Goal: Task Accomplishment & Management: Manage account settings

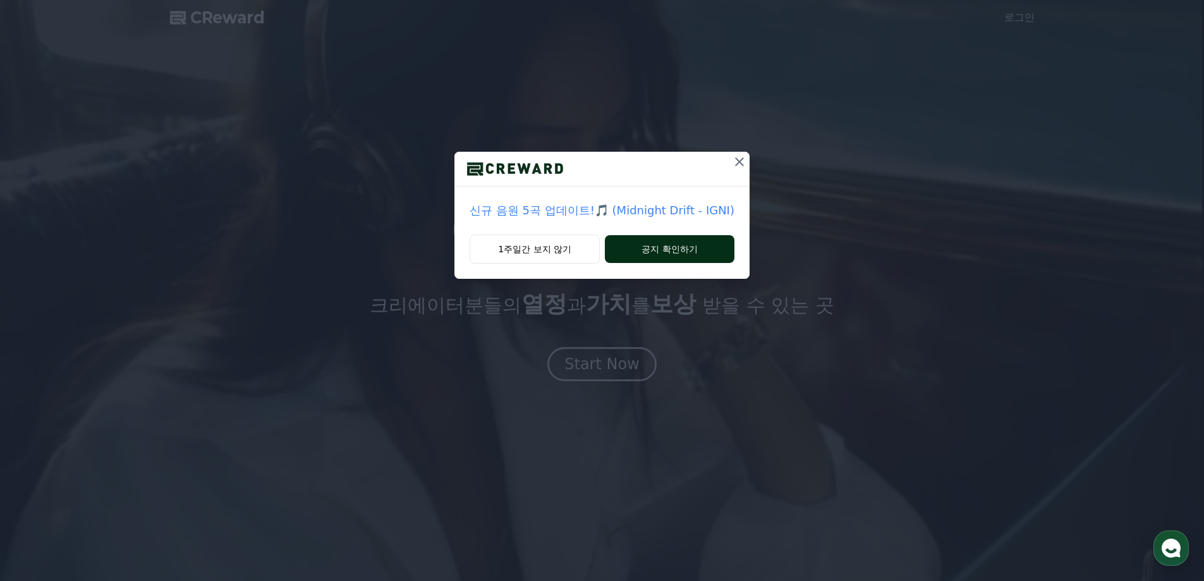
click at [682, 245] on button "공지 확인하기" at bounding box center [670, 249] width 130 height 28
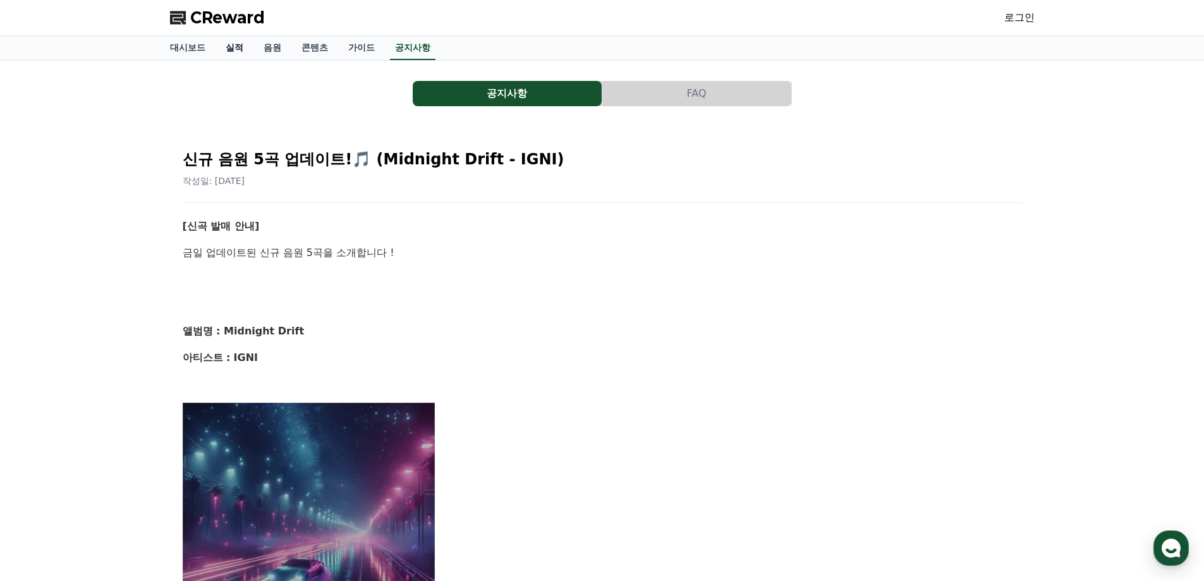
click at [238, 47] on link "실적" at bounding box center [235, 48] width 38 height 24
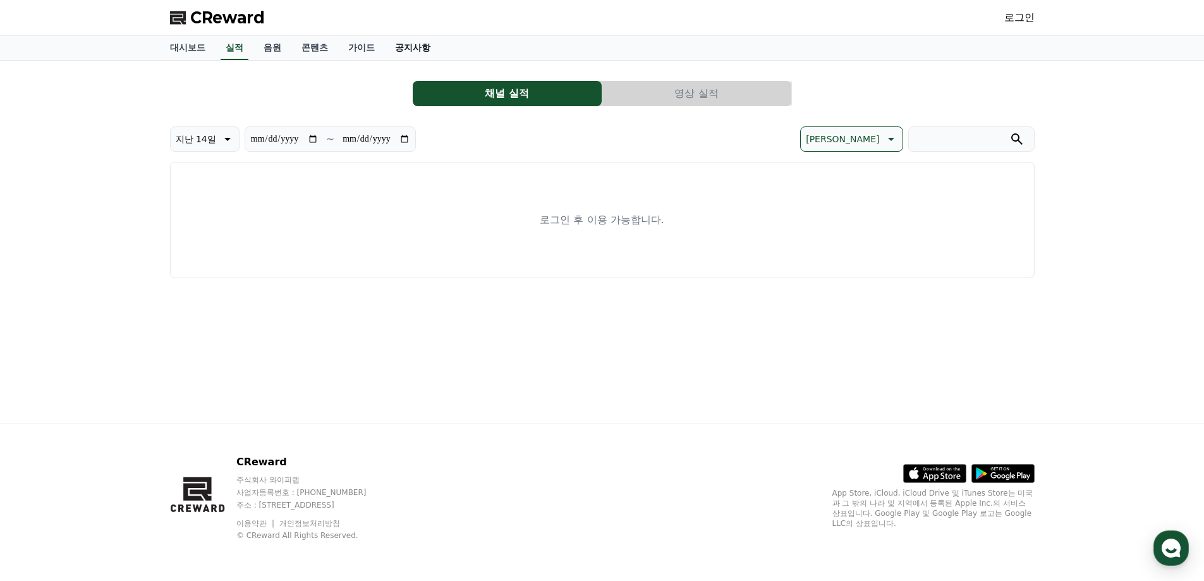
click at [418, 47] on link "공지사항" at bounding box center [413, 48] width 56 height 24
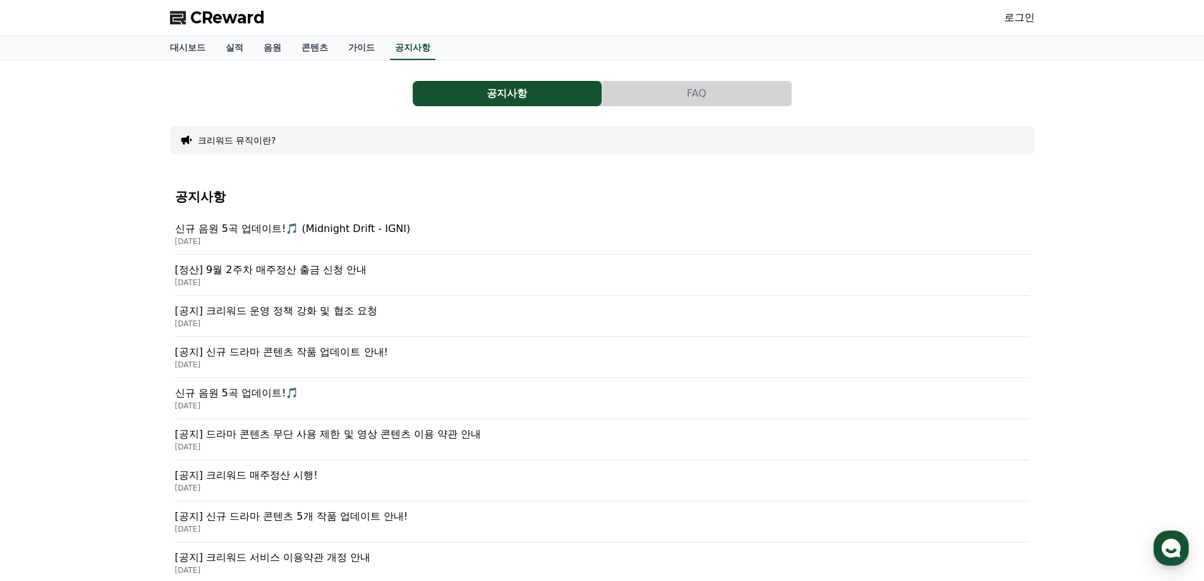
click at [233, 19] on span "CReward" at bounding box center [227, 18] width 75 height 20
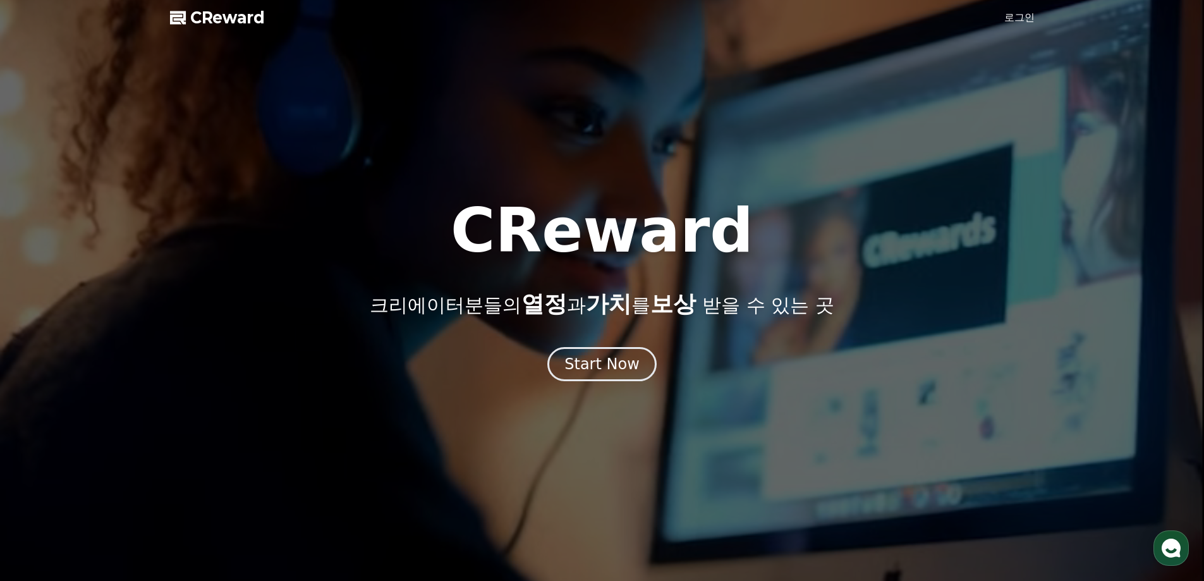
click at [1006, 18] on link "로그인" at bounding box center [1019, 17] width 30 height 15
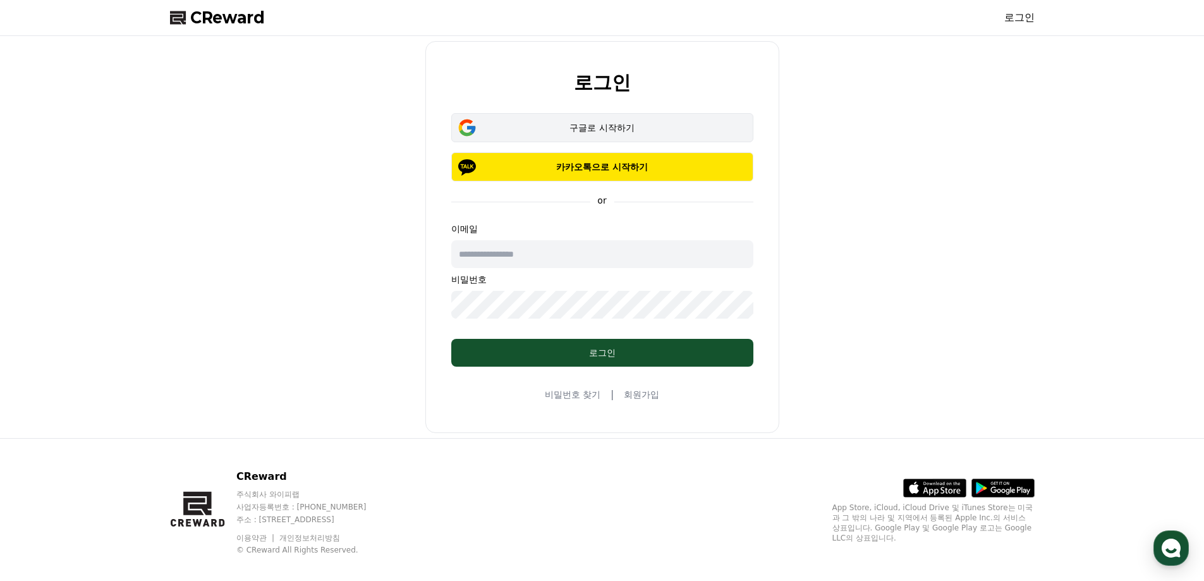
click at [590, 128] on div "구글로 시작하기" at bounding box center [602, 127] width 265 height 13
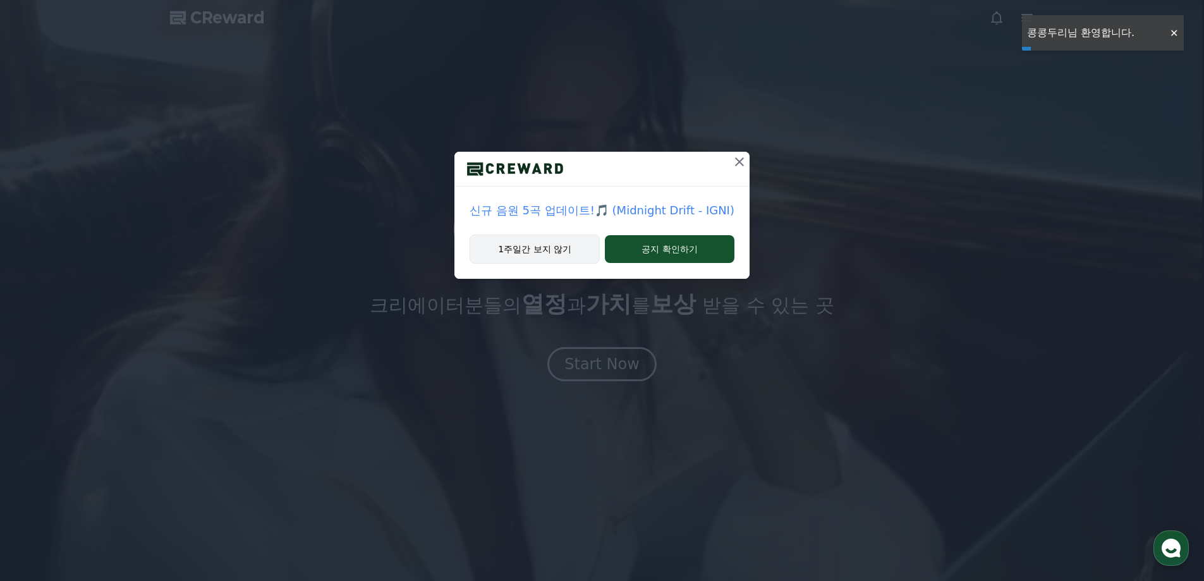
click at [531, 252] on button "1주일간 보지 않기" at bounding box center [535, 248] width 130 height 29
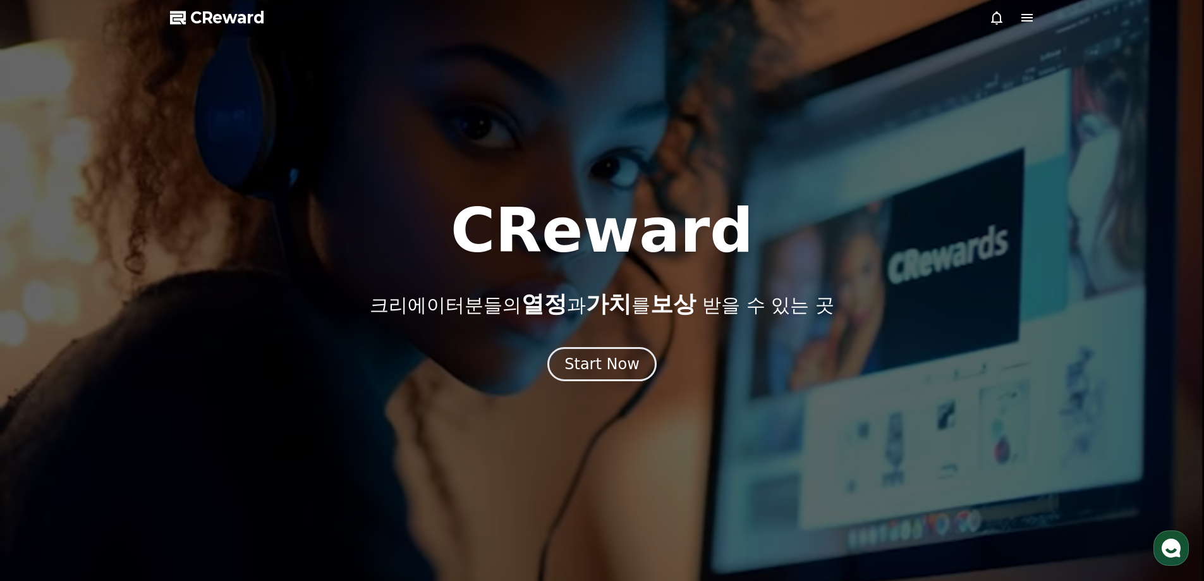
click at [1023, 18] on icon at bounding box center [1026, 18] width 11 height 8
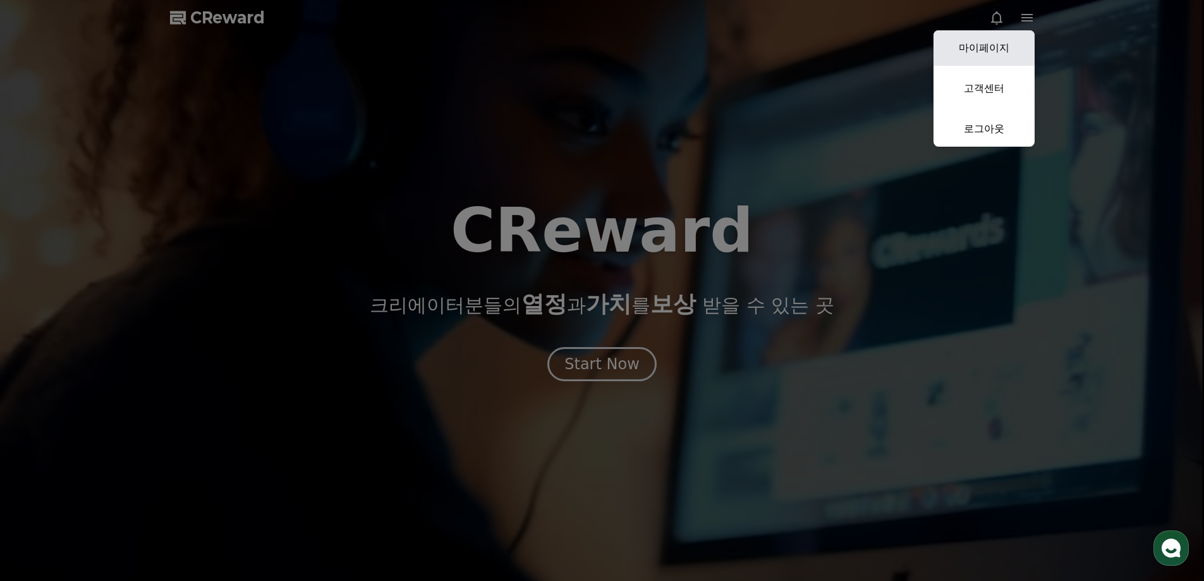
click at [1008, 39] on link "마이페이지" at bounding box center [983, 47] width 101 height 35
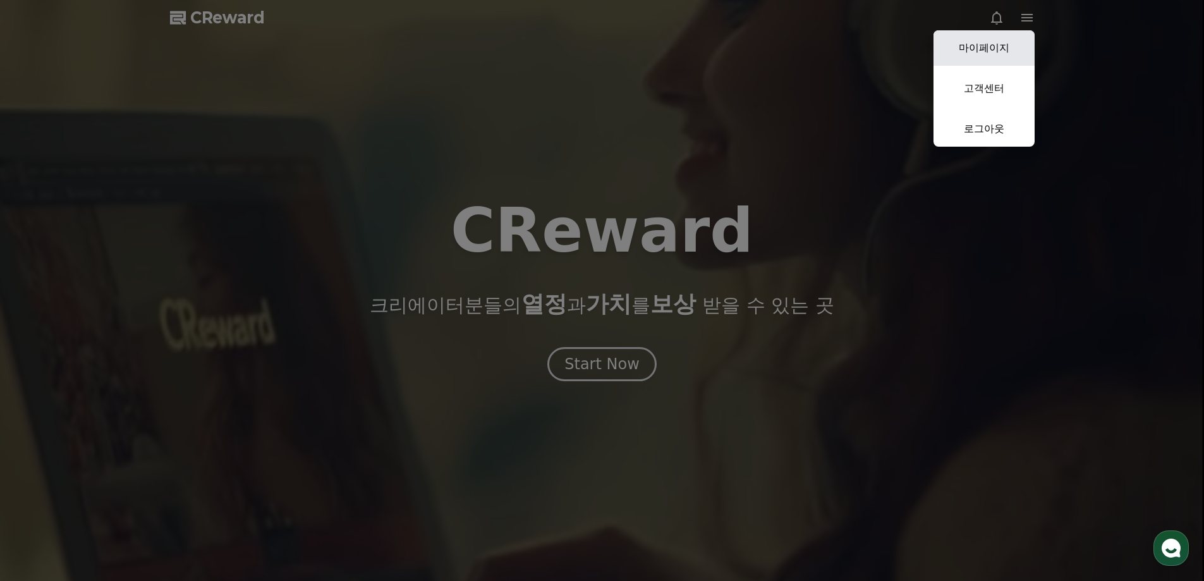
select select "**********"
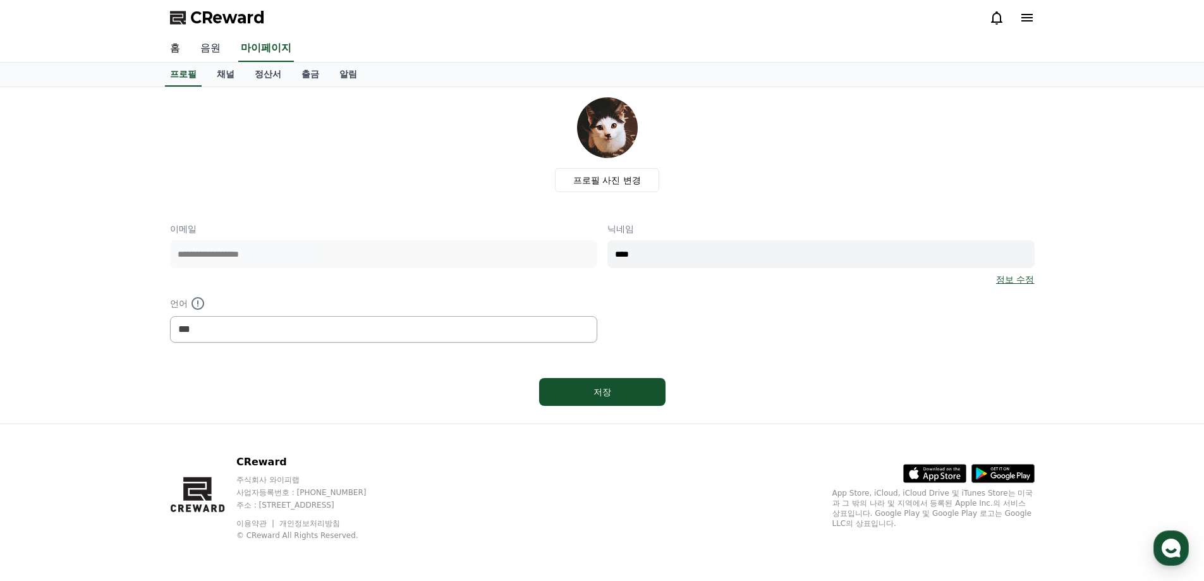
click at [219, 50] on link "음원" at bounding box center [210, 48] width 40 height 27
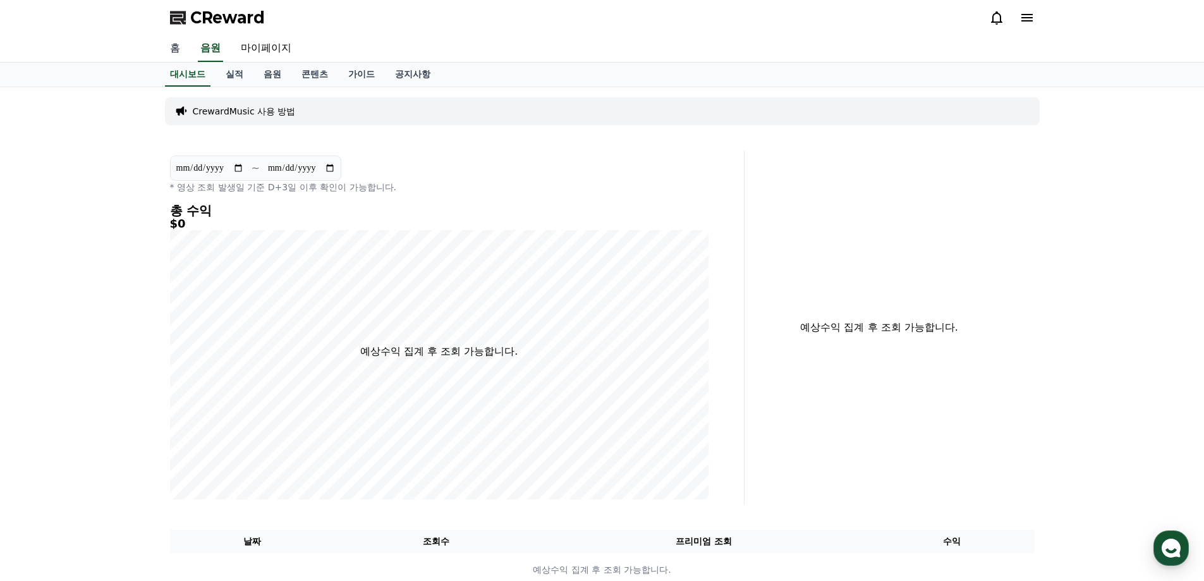
click at [174, 49] on link "홈" at bounding box center [175, 48] width 30 height 27
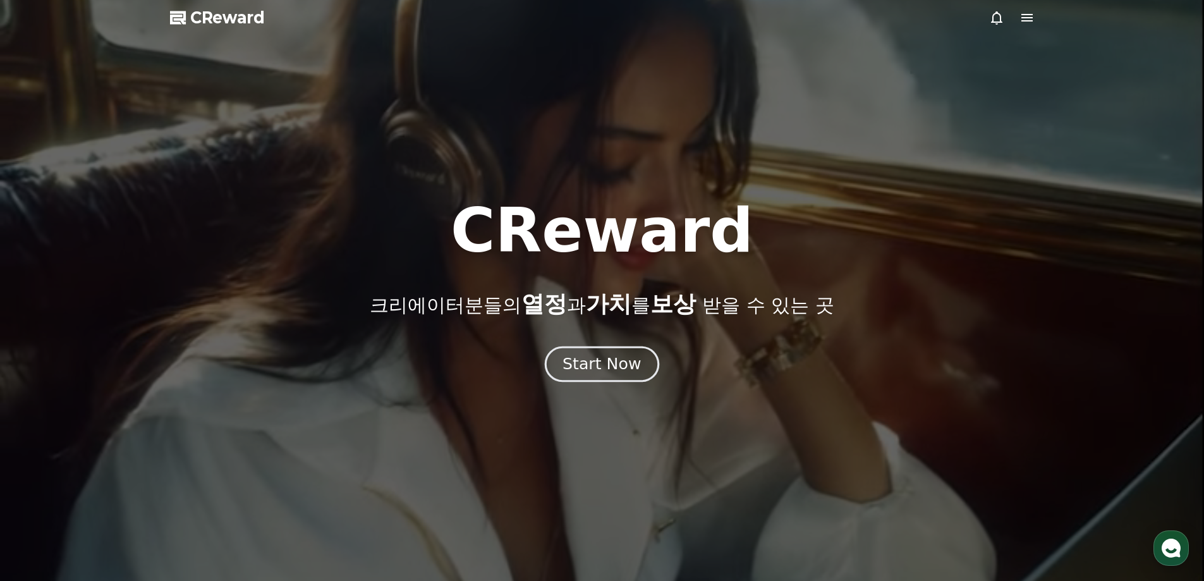
click at [619, 370] on div "Start Now" at bounding box center [601, 363] width 78 height 21
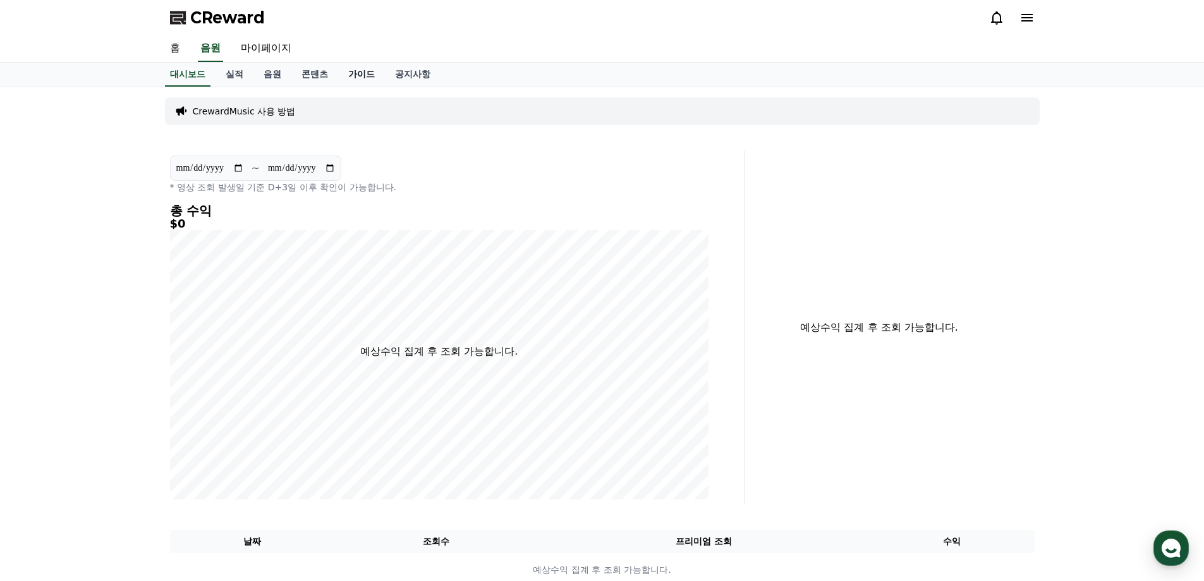
click at [363, 75] on link "가이드" at bounding box center [361, 75] width 47 height 24
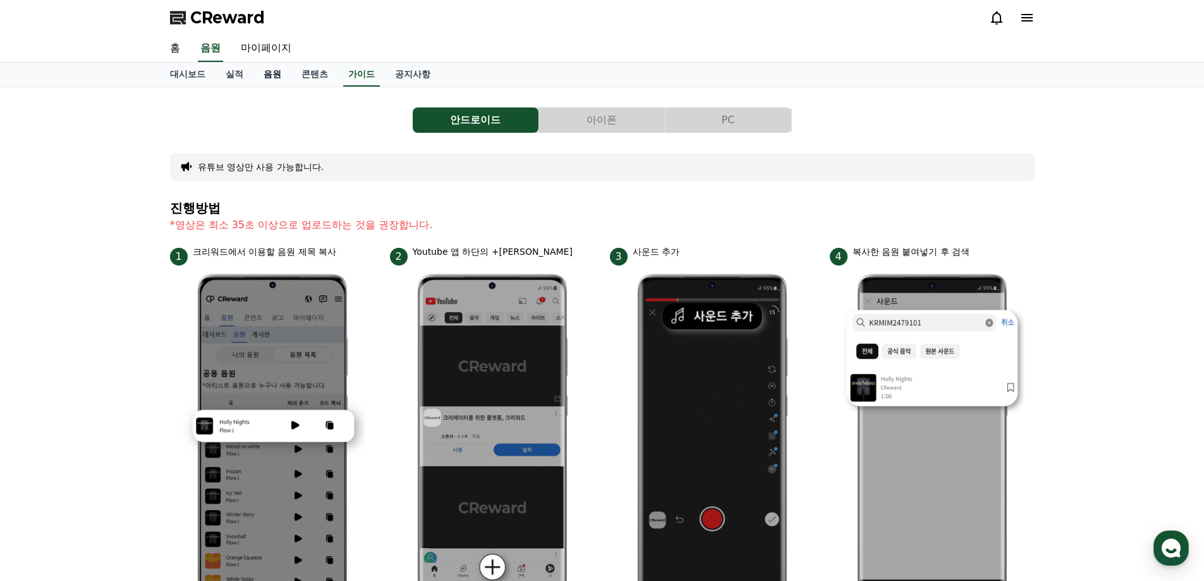
click at [268, 75] on link "음원" at bounding box center [272, 75] width 38 height 24
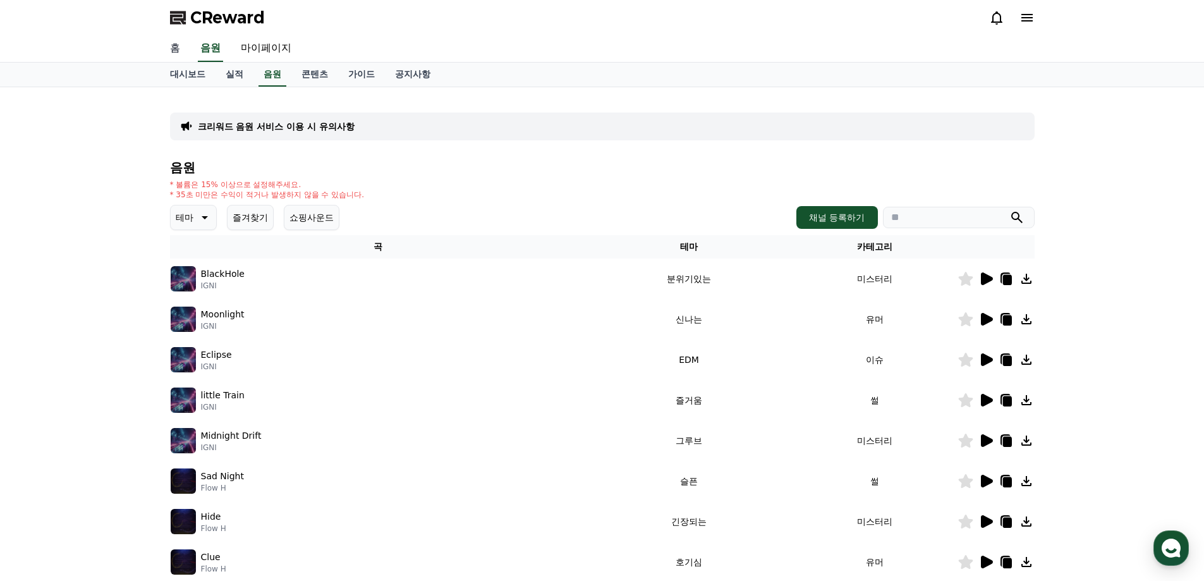
click at [177, 46] on link "홈" at bounding box center [175, 48] width 30 height 27
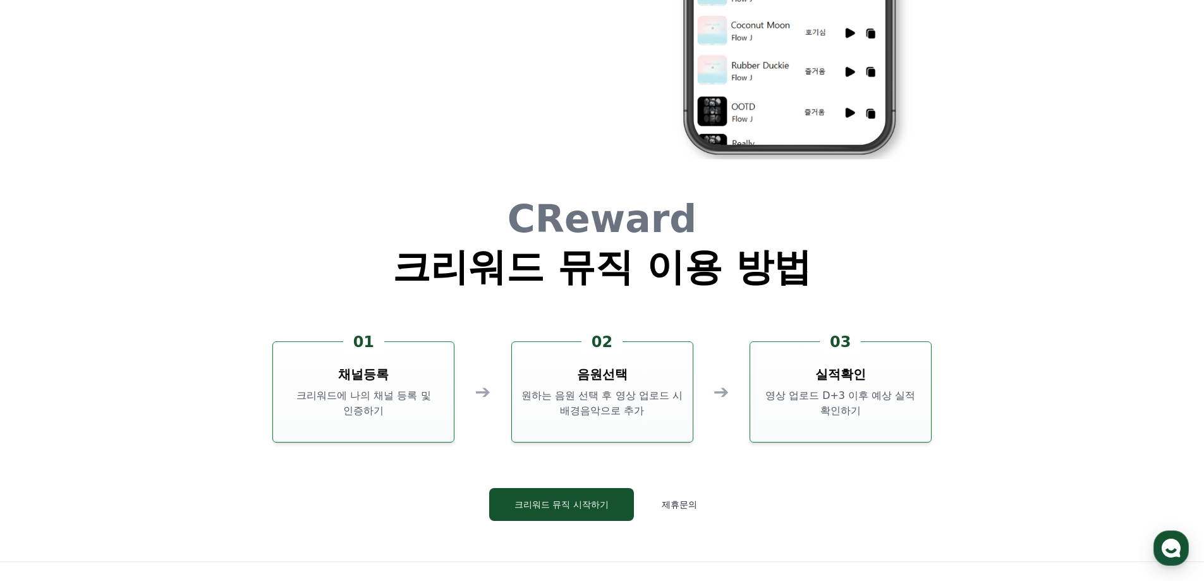
scroll to position [3424, 0]
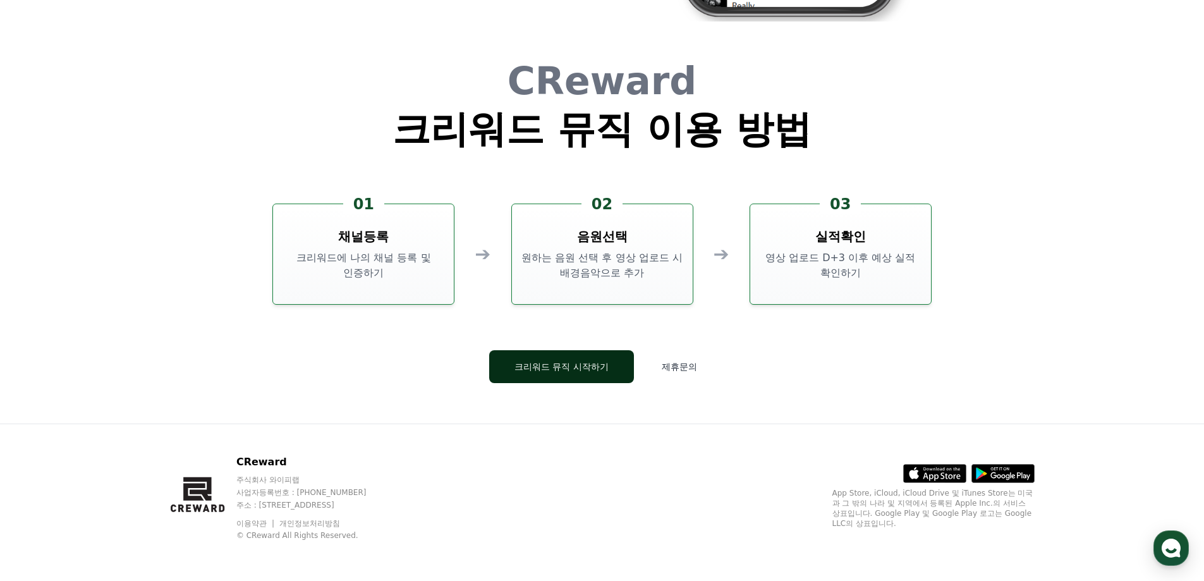
click at [531, 372] on button "크리워드 뮤직 시작하기" at bounding box center [561, 366] width 145 height 33
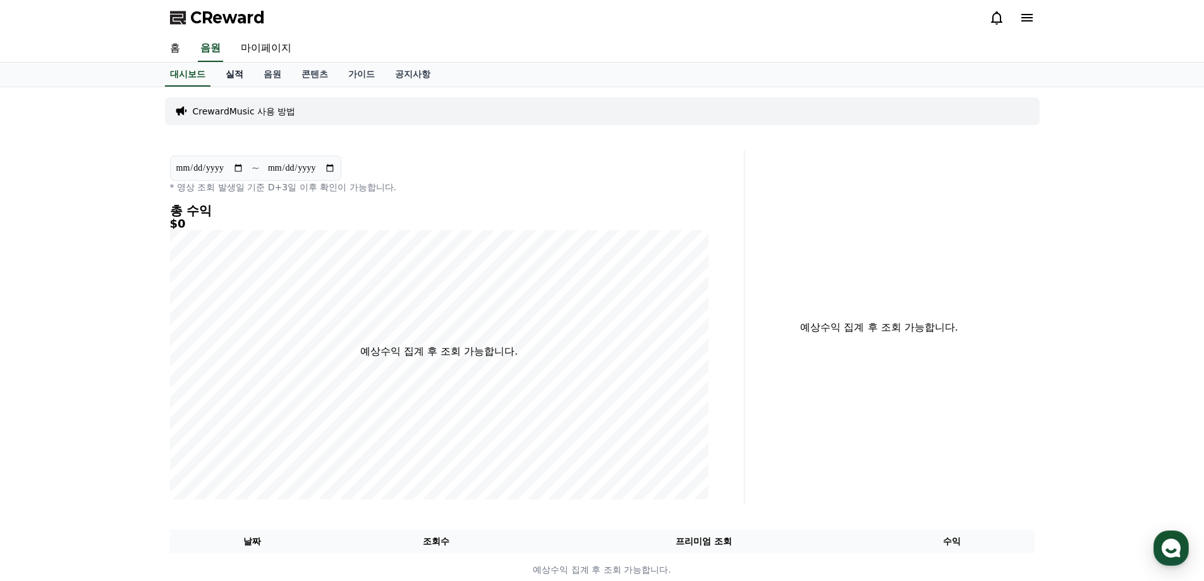
click at [239, 72] on link "실적" at bounding box center [235, 75] width 38 height 24
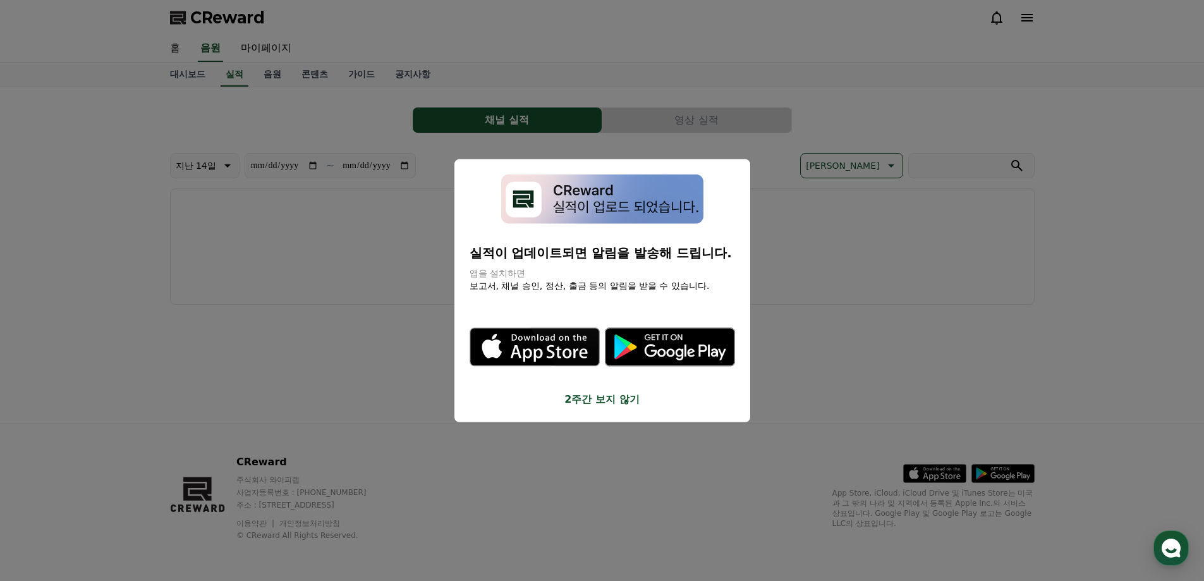
click at [596, 403] on button "2주간 보지 않기" at bounding box center [602, 399] width 265 height 15
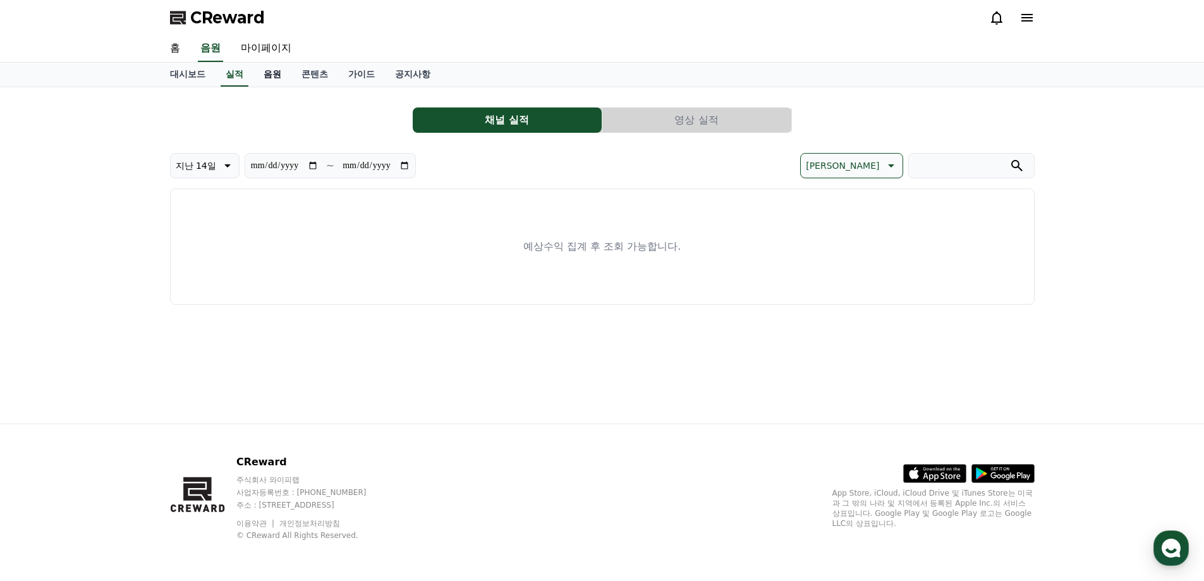
click at [274, 74] on link "음원" at bounding box center [272, 75] width 38 height 24
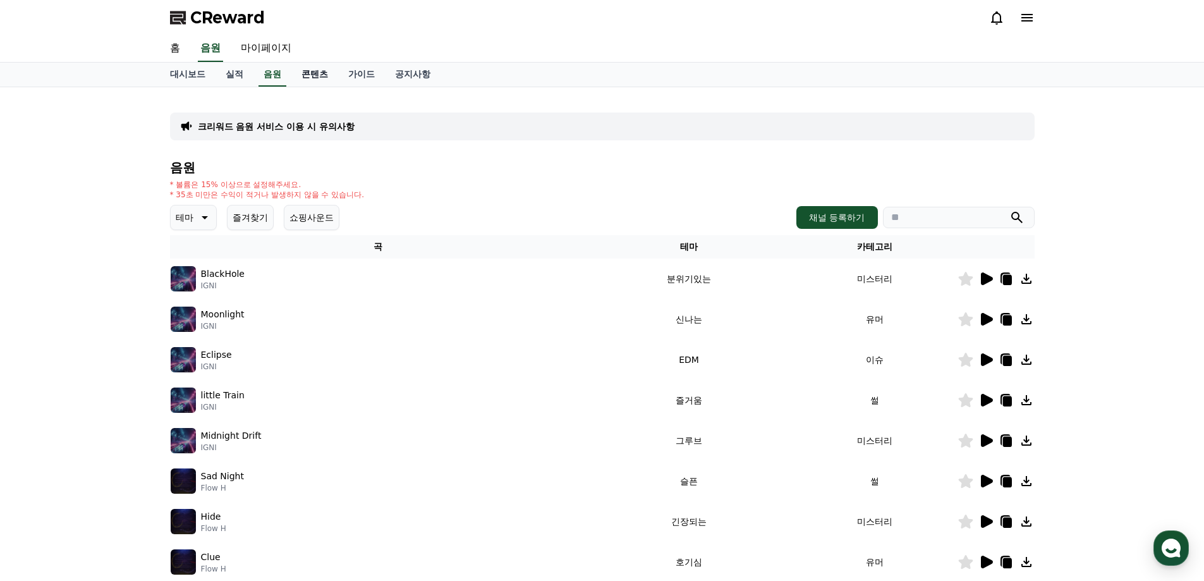
click at [306, 75] on link "콘텐츠" at bounding box center [314, 75] width 47 height 24
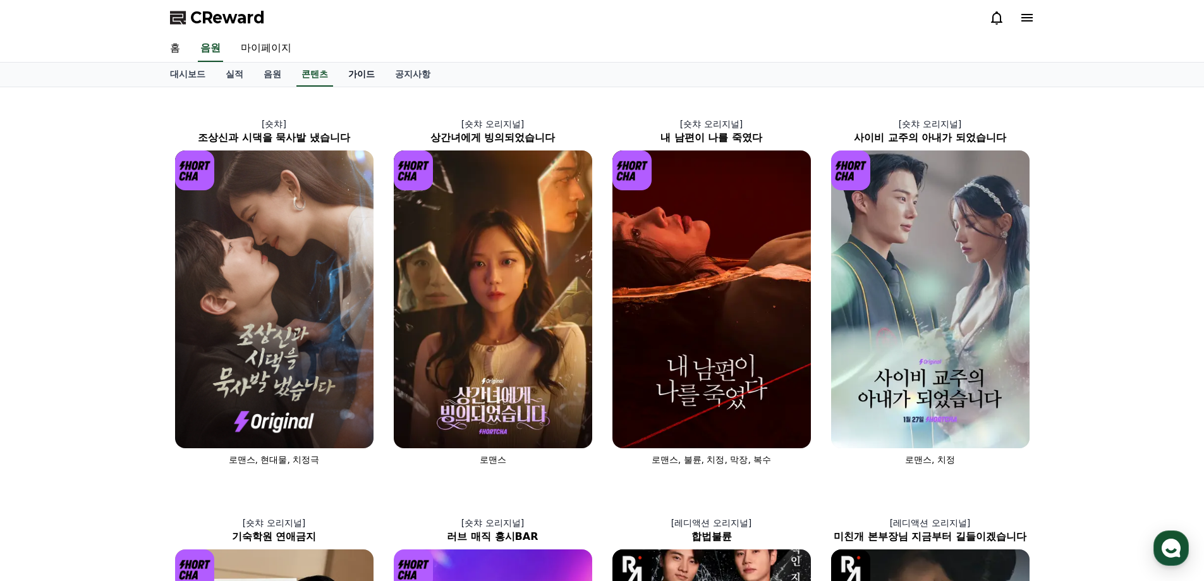
click at [361, 72] on link "가이드" at bounding box center [361, 75] width 47 height 24
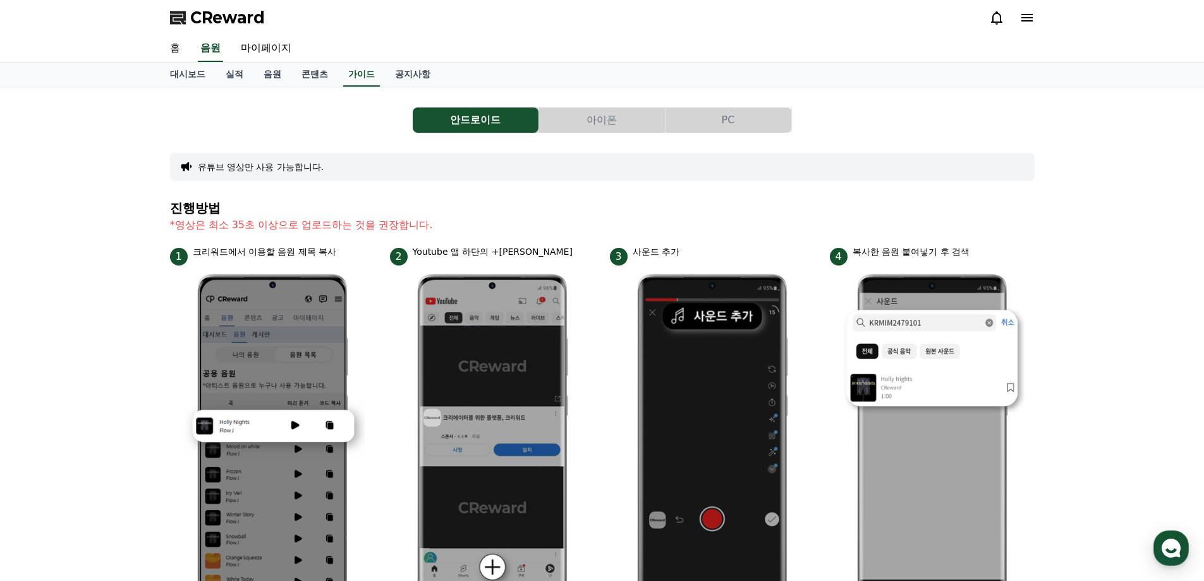
click at [704, 123] on button "PC" at bounding box center [728, 119] width 126 height 25
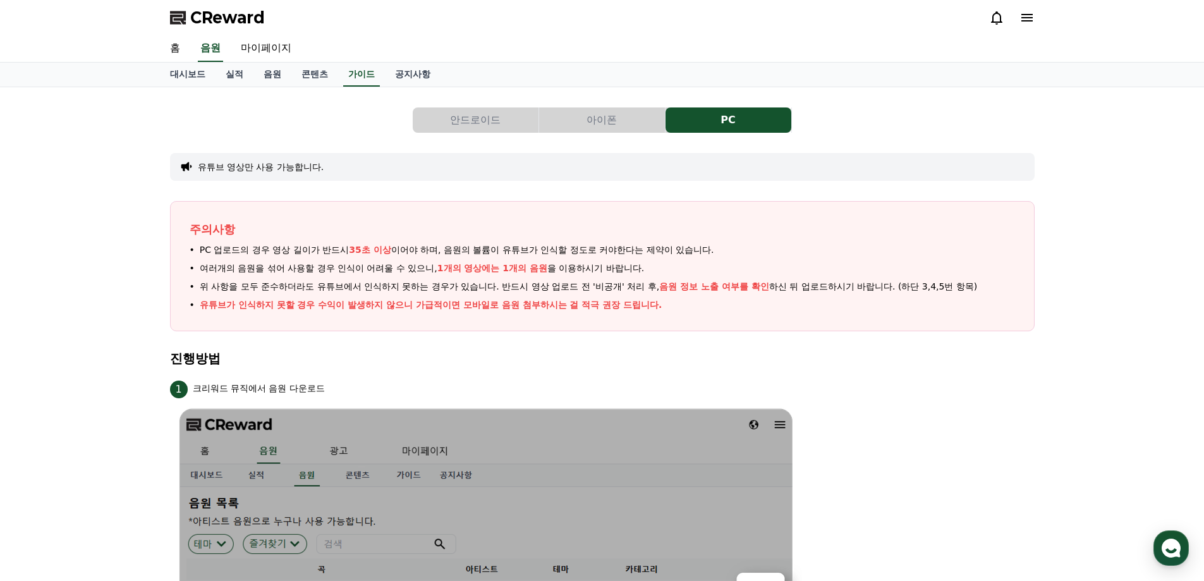
click at [480, 119] on button "안드로이드" at bounding box center [476, 119] width 126 height 25
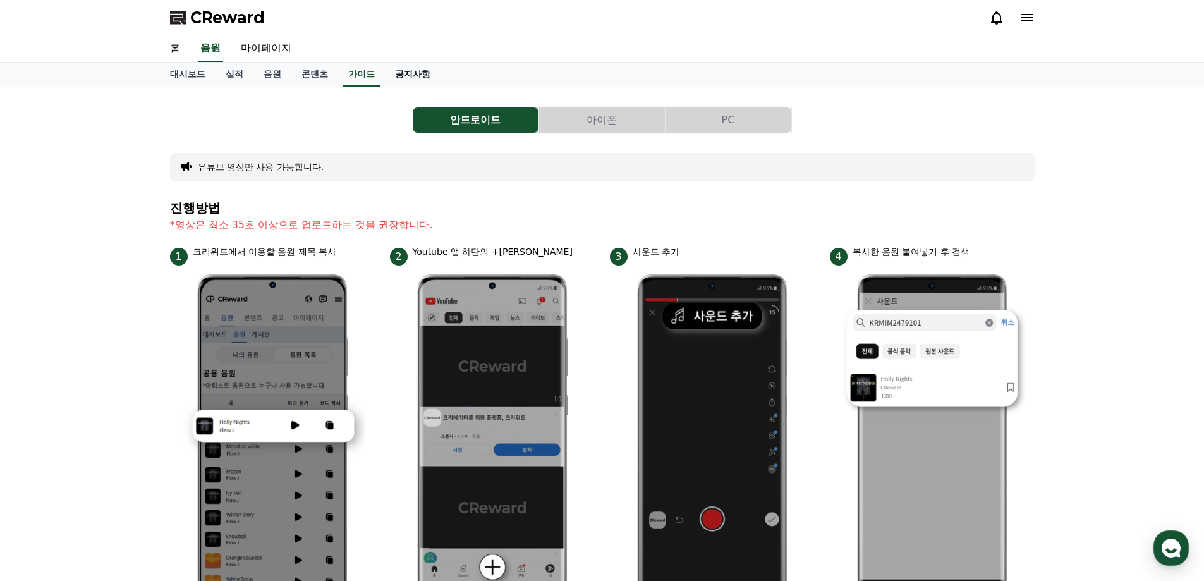
click at [406, 71] on link "공지사항" at bounding box center [413, 75] width 56 height 24
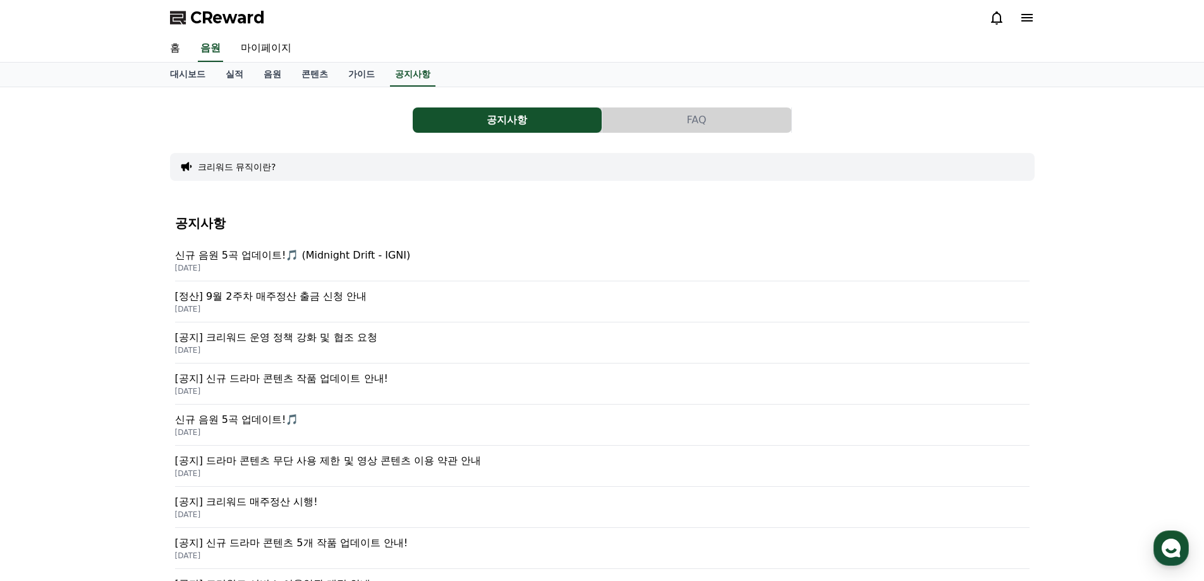
click at [1025, 14] on icon at bounding box center [1026, 18] width 11 height 8
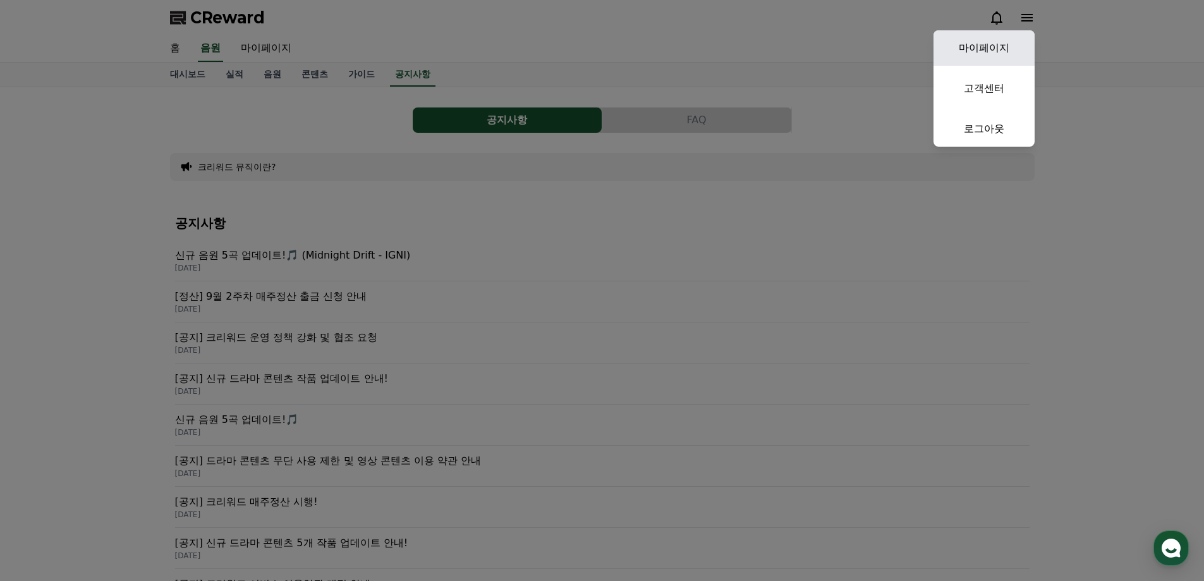
click at [998, 46] on link "마이페이지" at bounding box center [983, 47] width 101 height 35
select select "**********"
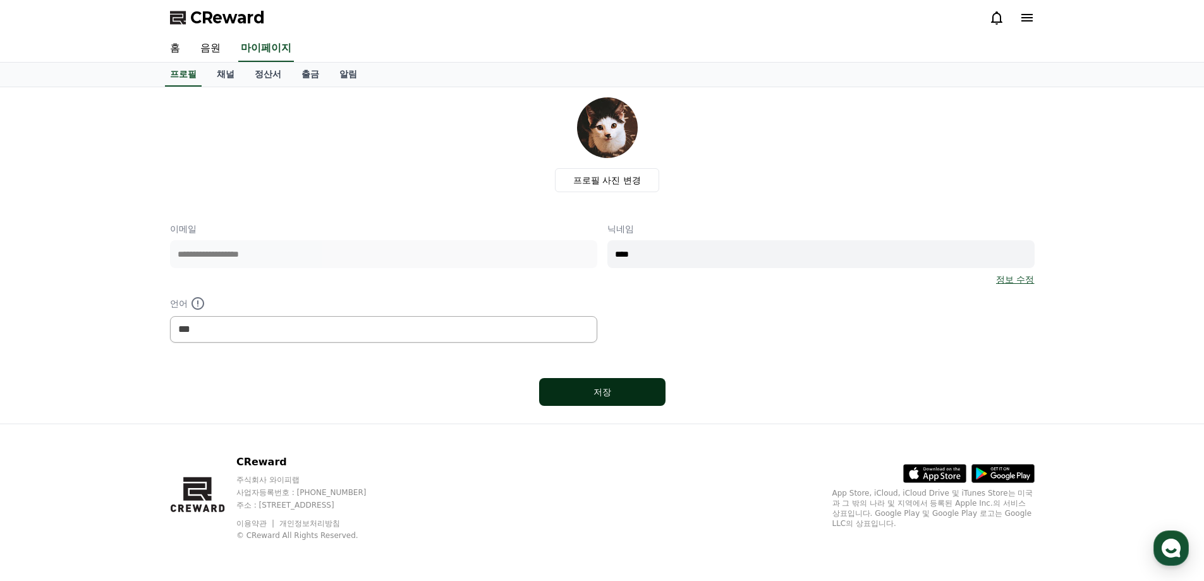
click at [633, 394] on div "저장" at bounding box center [602, 392] width 76 height 13
select select "**********"
click at [222, 70] on link "채널" at bounding box center [226, 75] width 38 height 24
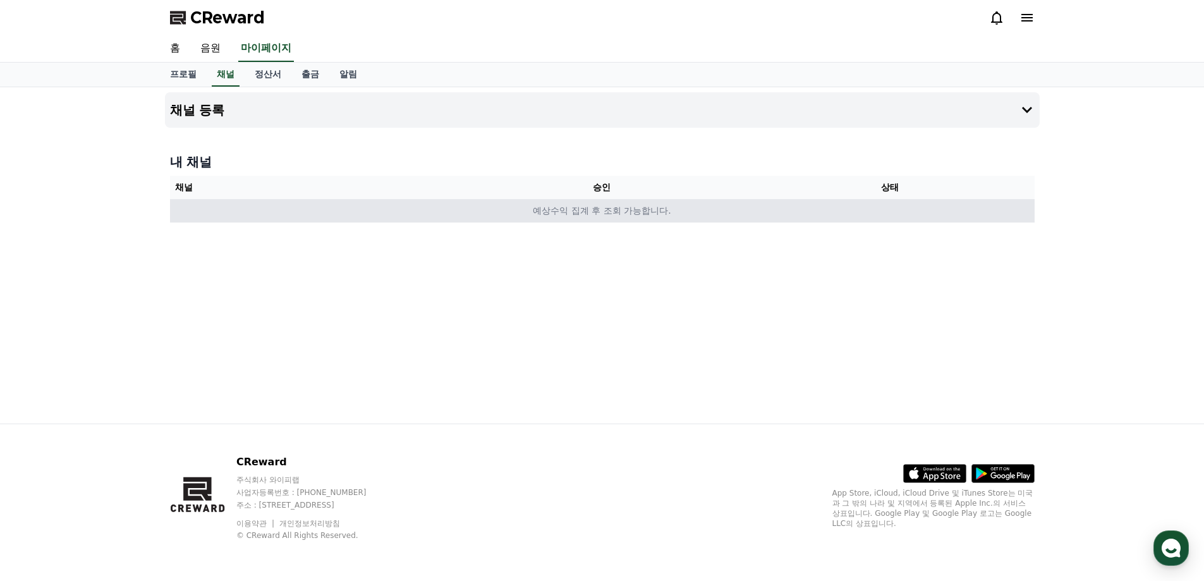
click at [578, 212] on td "예상수익 집계 후 조회 가능합니다." at bounding box center [602, 210] width 865 height 23
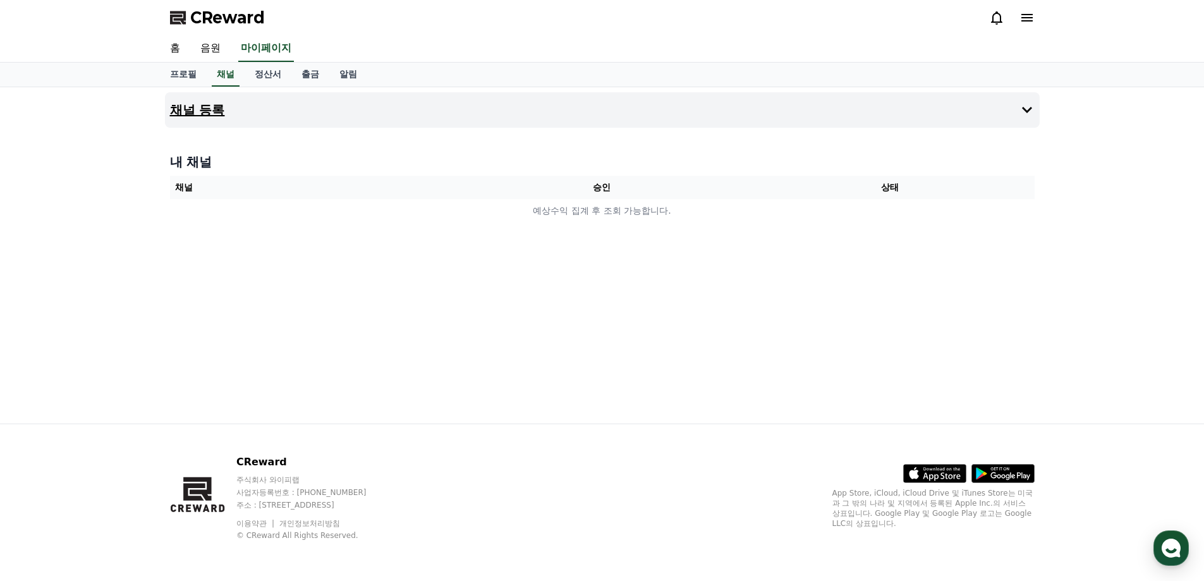
click at [315, 117] on button "채널 등록" at bounding box center [602, 109] width 875 height 35
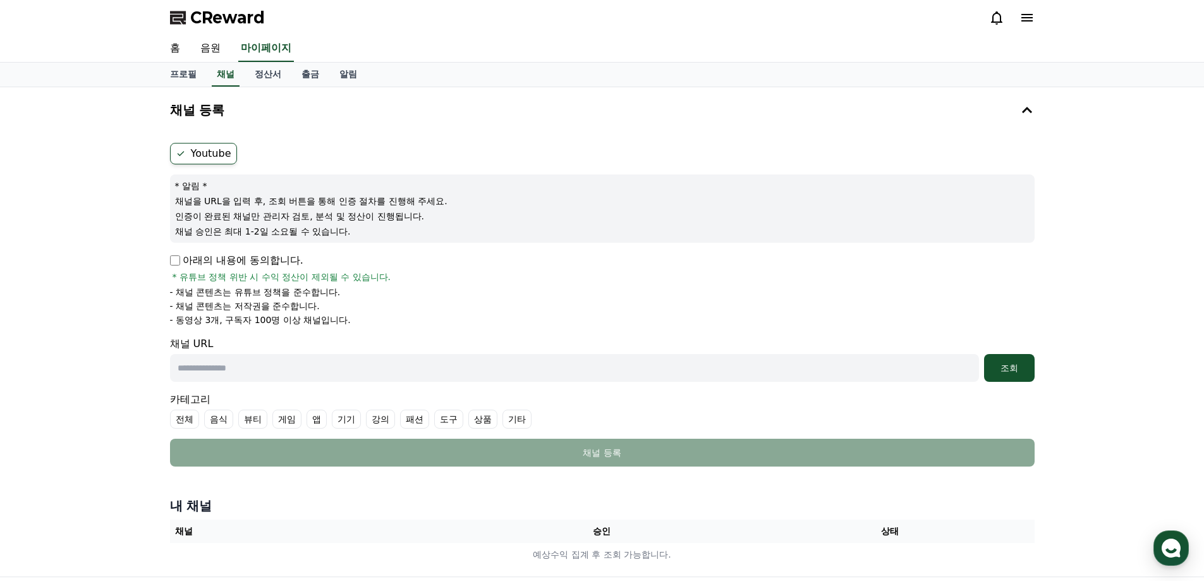
click at [176, 253] on p "아래의 내용에 동의합니다." at bounding box center [236, 260] width 133 height 15
